Goal: Task Accomplishment & Management: Manage account settings

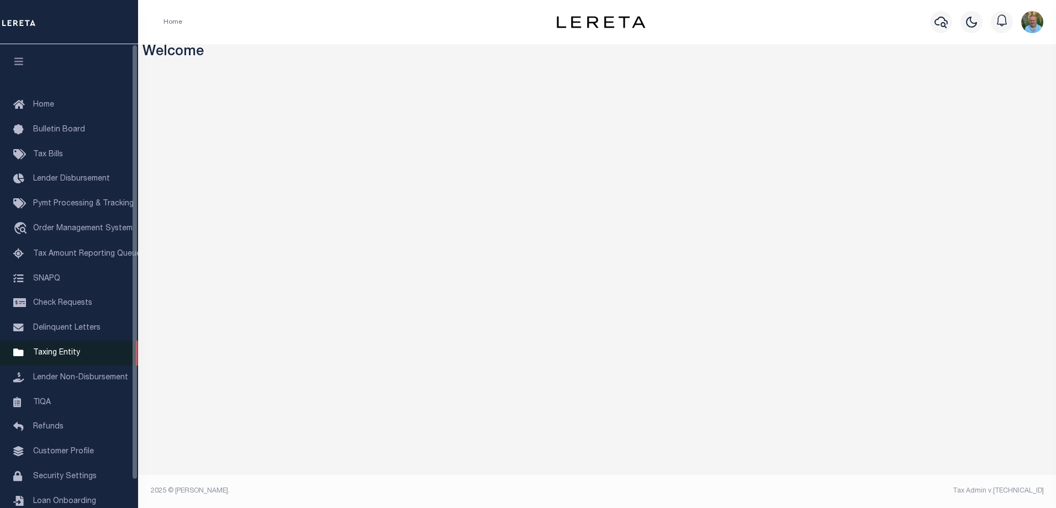
click at [56, 357] on span "Taxing Entity" at bounding box center [56, 353] width 47 height 8
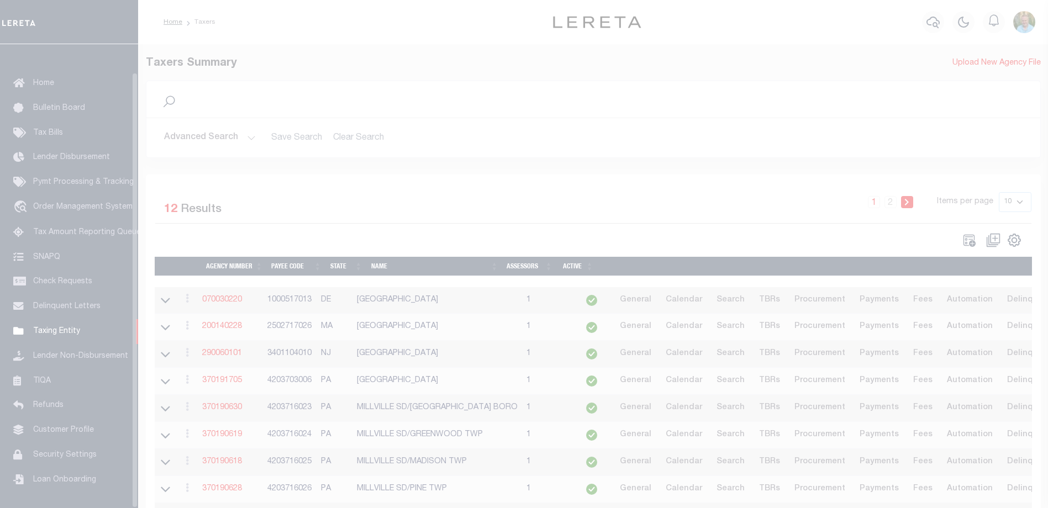
scroll to position [30, 0]
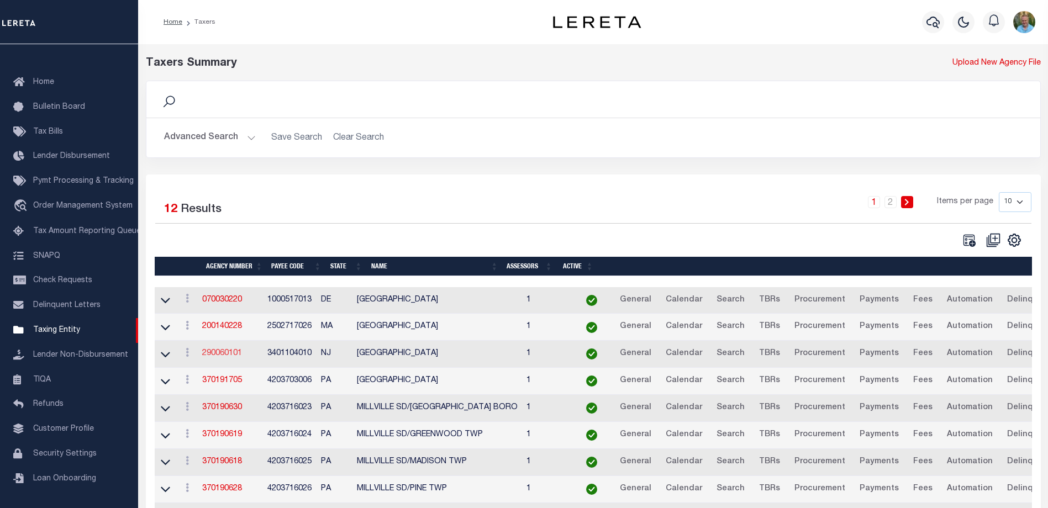
click at [232, 353] on link "290060101" at bounding box center [222, 354] width 40 height 8
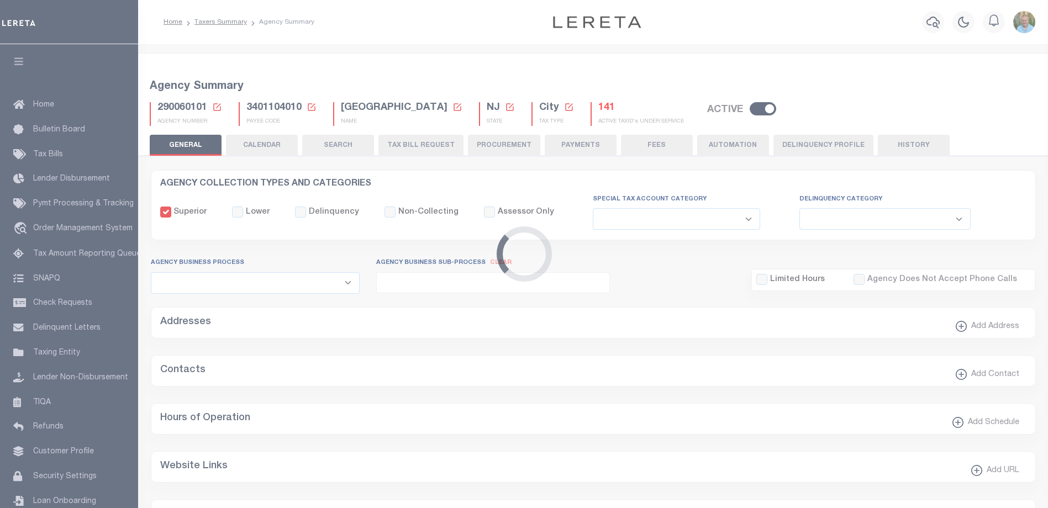
select select
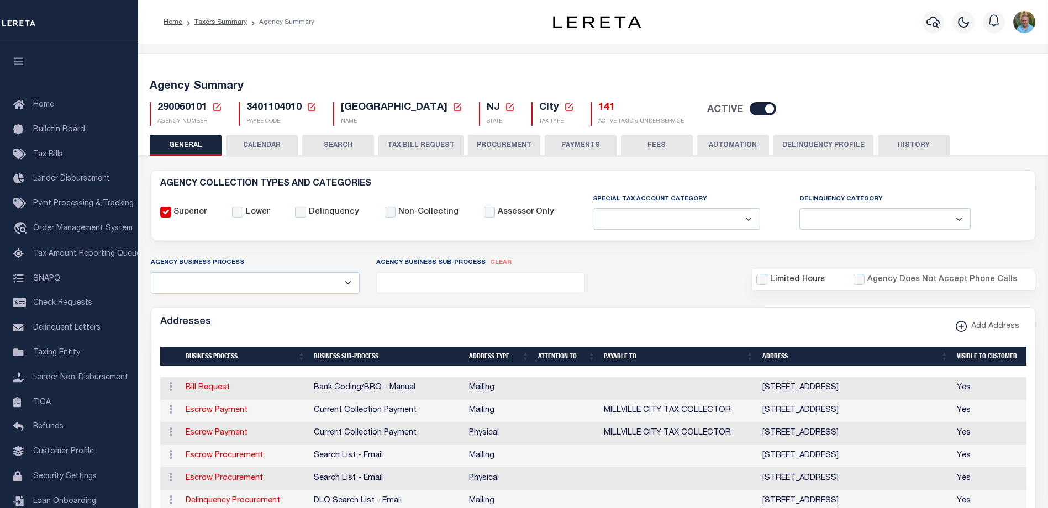
click at [269, 146] on button "CALENDAR" at bounding box center [262, 145] width 72 height 21
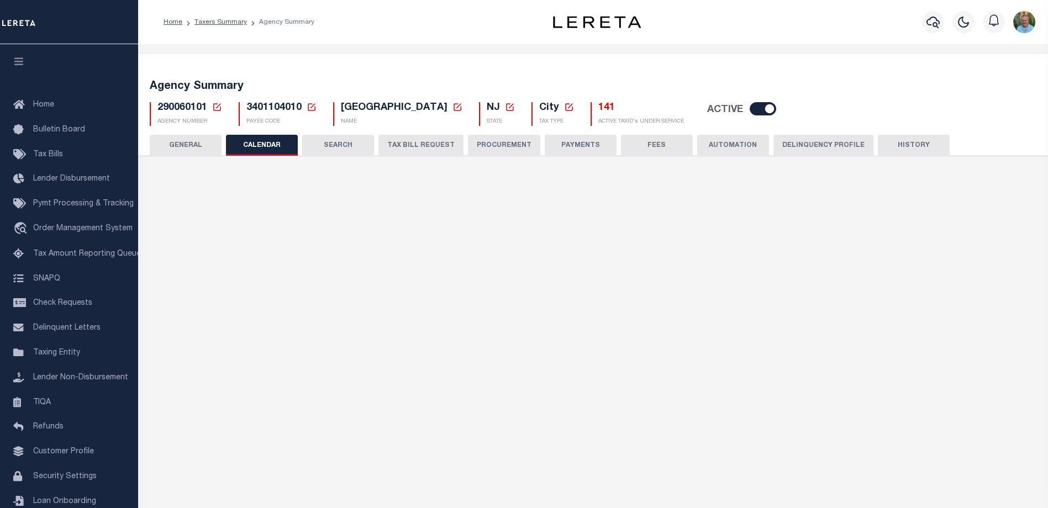
checkbox input "false"
type input "1"
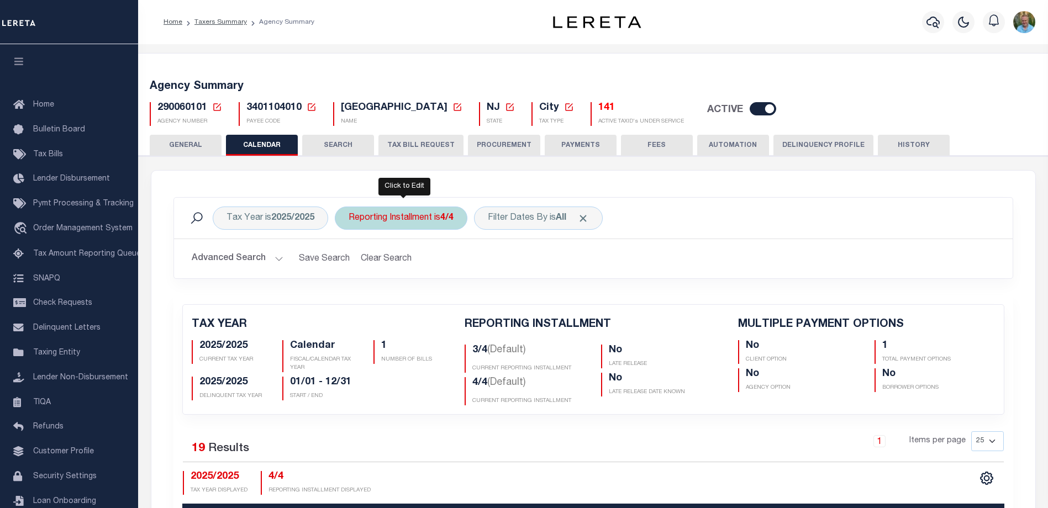
click at [418, 213] on div "Reporting Installment is 4/4" at bounding box center [401, 218] width 133 height 23
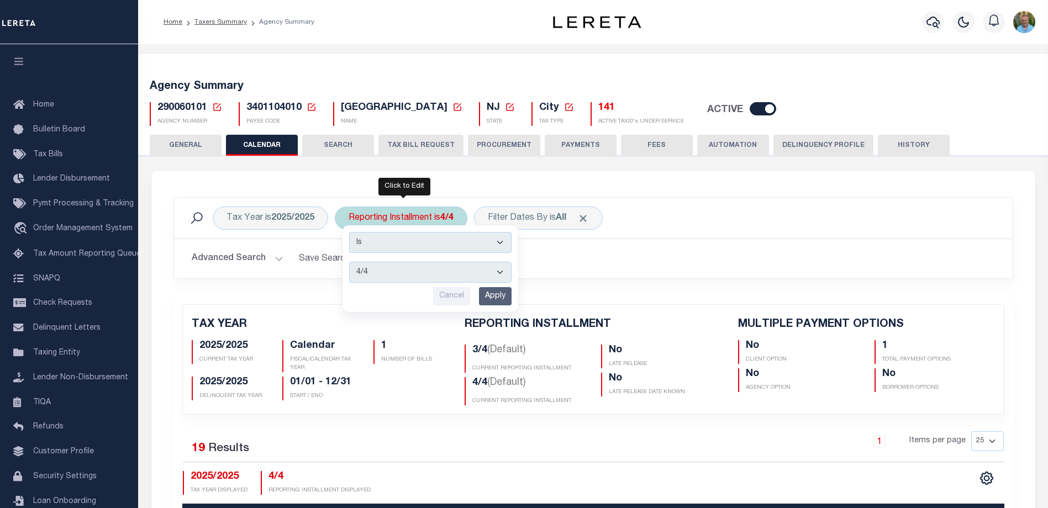
click at [402, 270] on select "1/4 2/4 3/4 4/4" at bounding box center [430, 272] width 162 height 21
select select "3/4"
click at [350, 262] on select "1/4 2/4 3/4 4/4" at bounding box center [430, 272] width 162 height 21
click at [502, 298] on input "Apply" at bounding box center [495, 296] width 33 height 18
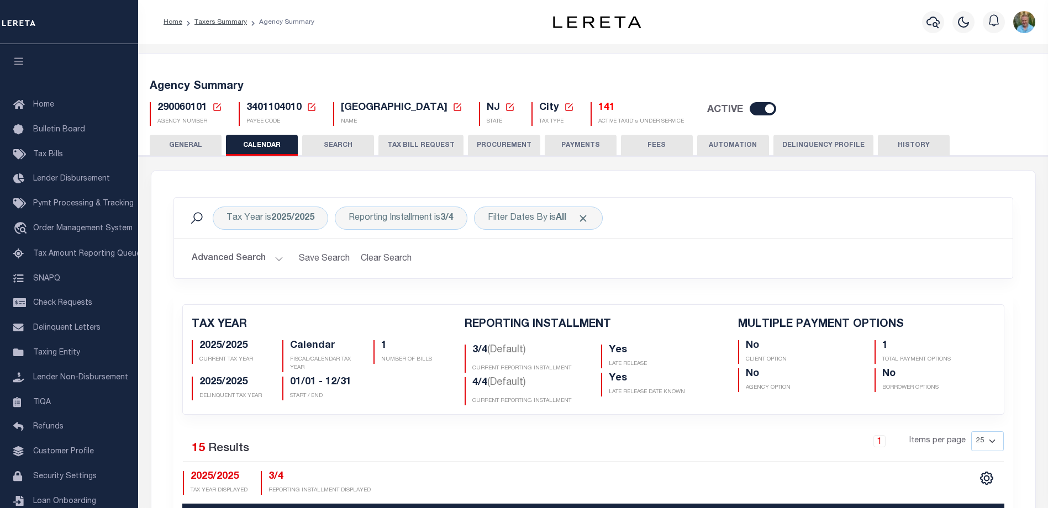
checkbox input "false"
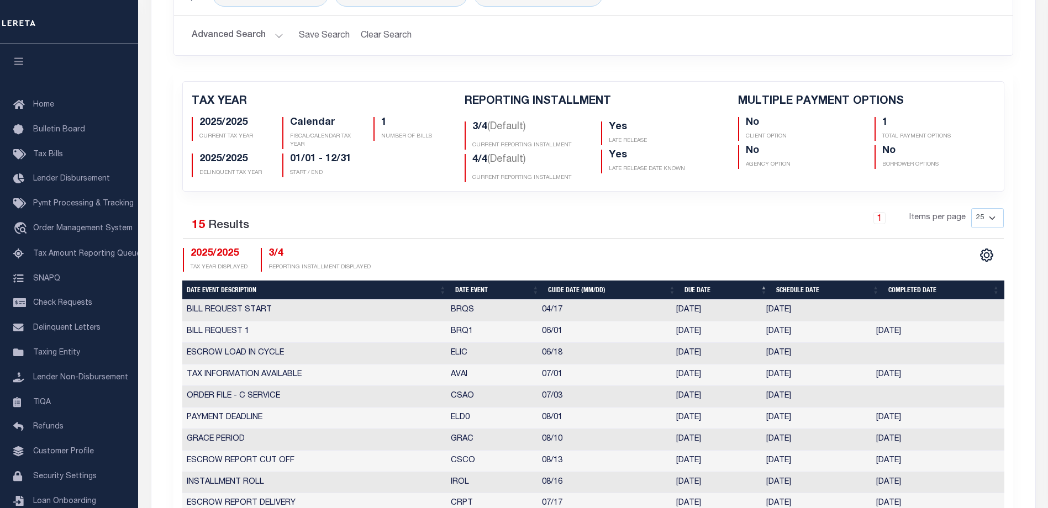
scroll to position [110, 0]
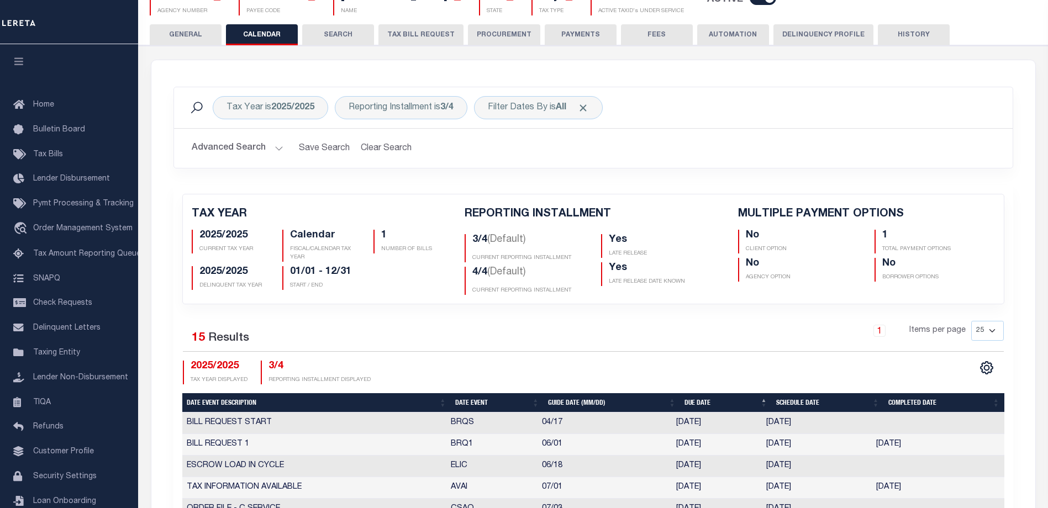
click at [906, 34] on button "HISTORY" at bounding box center [914, 34] width 72 height 21
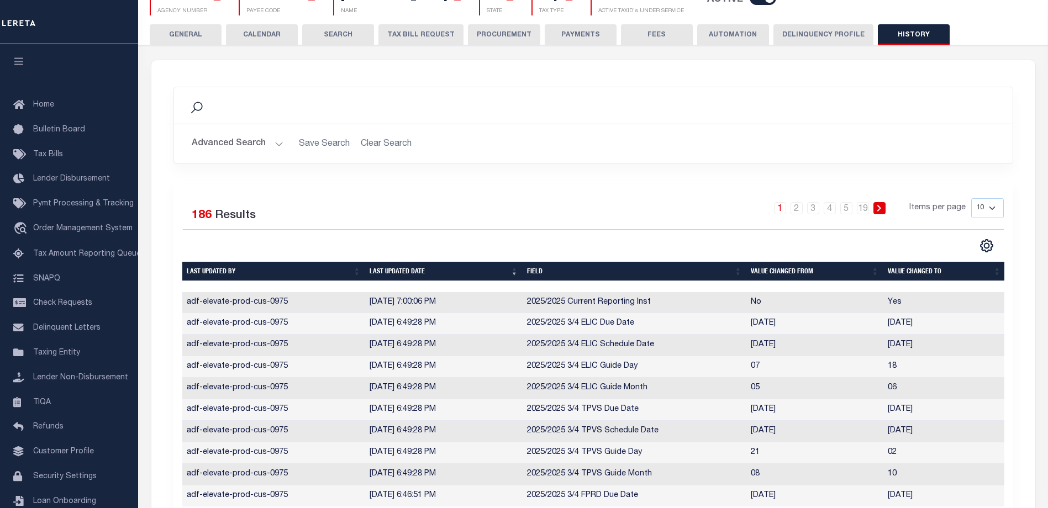
scroll to position [221, 0]
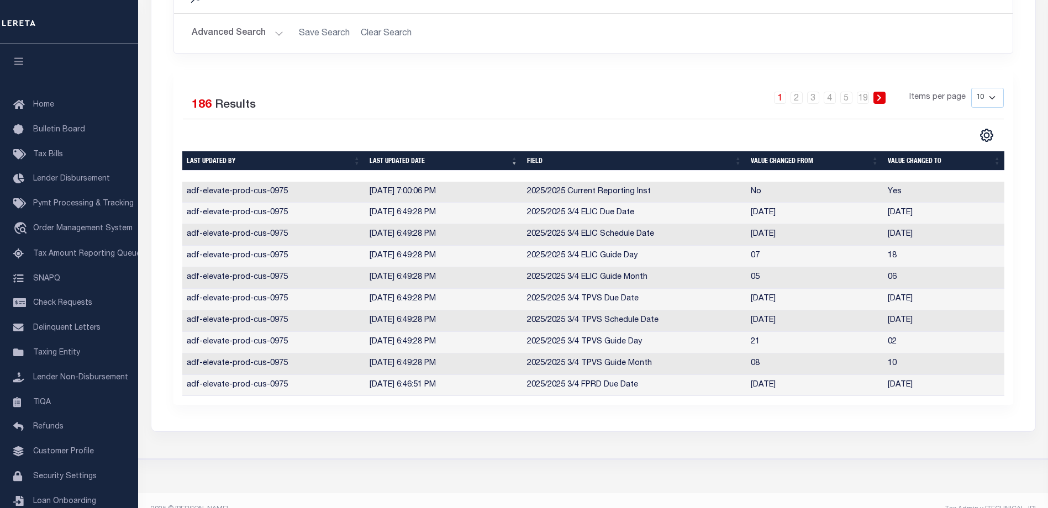
click at [987, 95] on select "10 25 50 100" at bounding box center [987, 98] width 33 height 20
select select "50"
click at [971, 88] on select "10 25 50 100" at bounding box center [987, 98] width 33 height 20
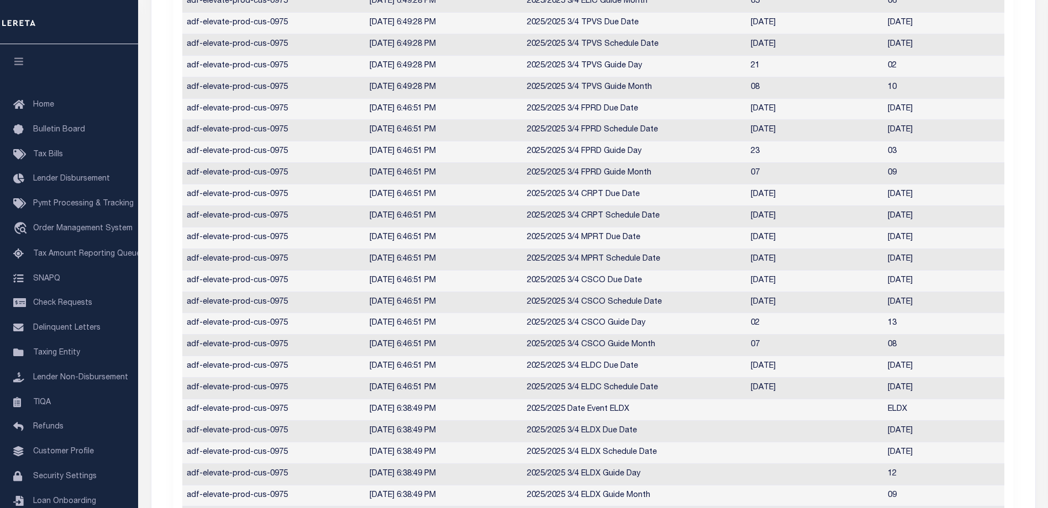
scroll to position [0, 0]
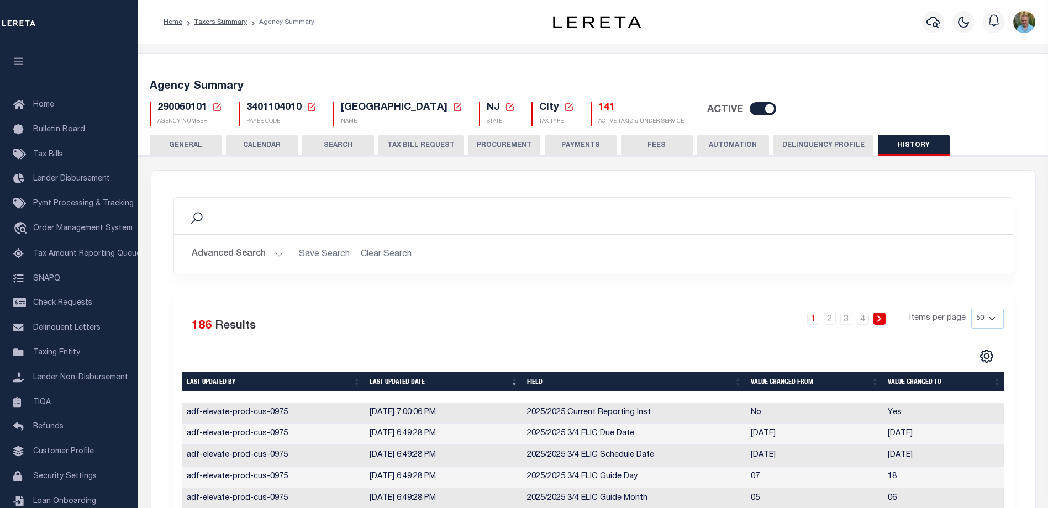
click at [257, 147] on button "CALENDAR" at bounding box center [262, 145] width 72 height 21
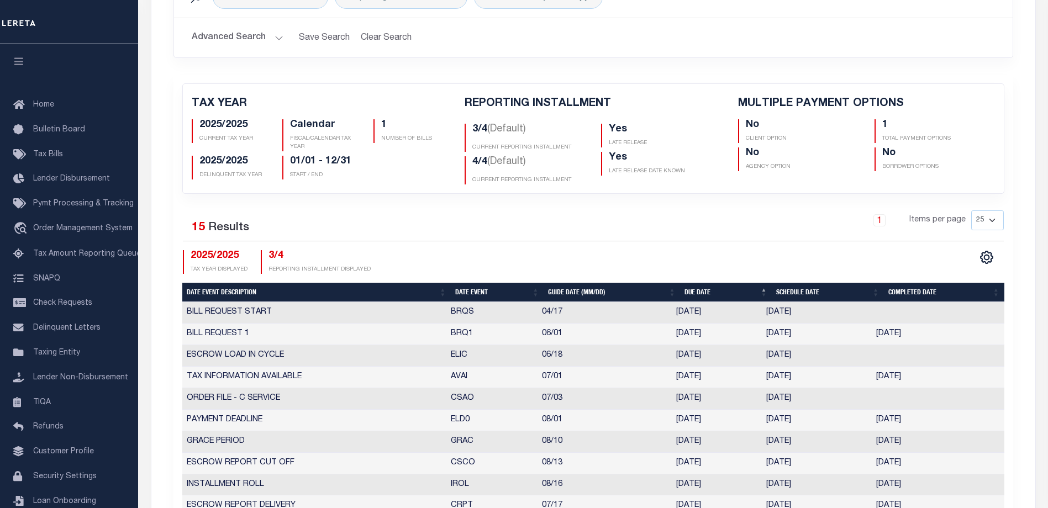
scroll to position [55, 0]
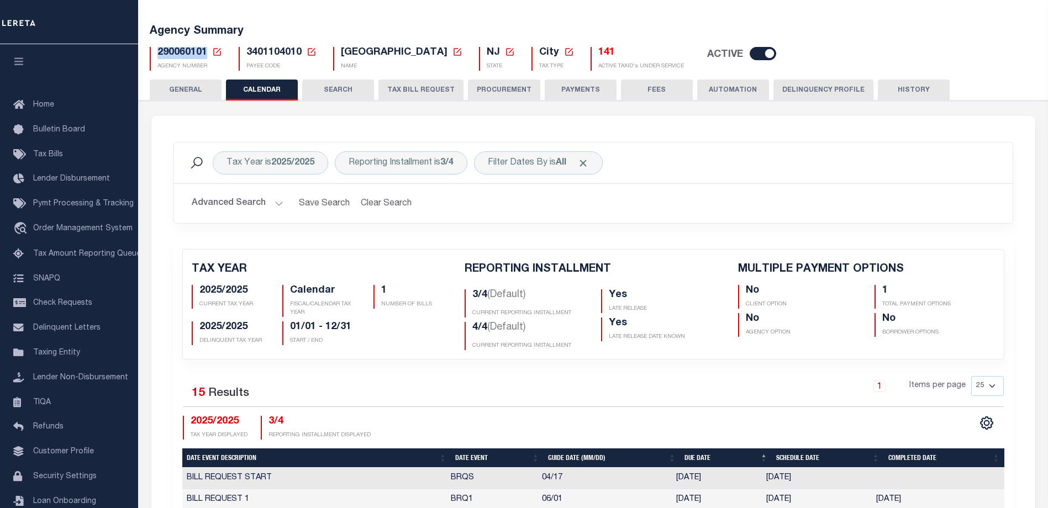
drag, startPoint x: 157, startPoint y: 51, endPoint x: 205, endPoint y: 51, distance: 48.1
click at [205, 51] on h5 "290060101 Agency Number Edit Cancel Ok Cancel Ok" at bounding box center [189, 53] width 65 height 12
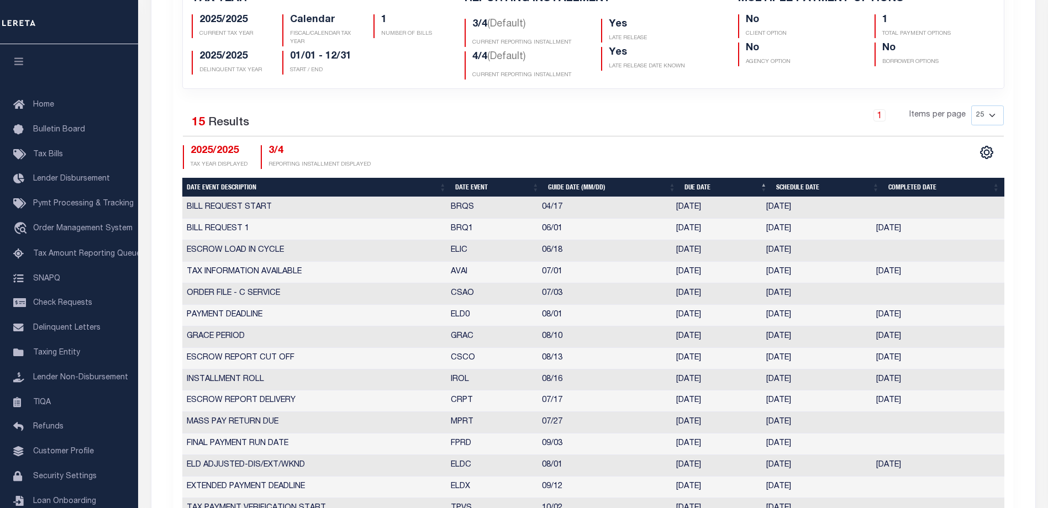
scroll to position [387, 0]
